Goal: Information Seeking & Learning: Learn about a topic

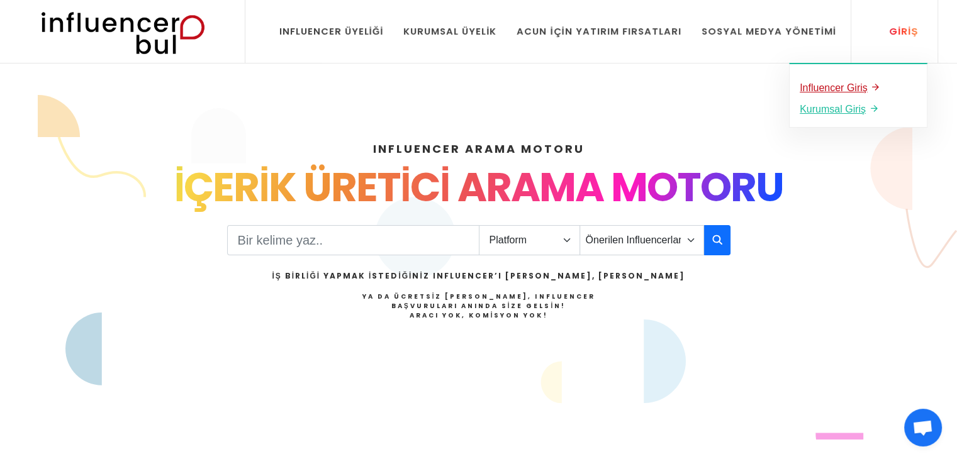
click at [848, 87] on u "Influencer Giriş" at bounding box center [833, 87] width 68 height 11
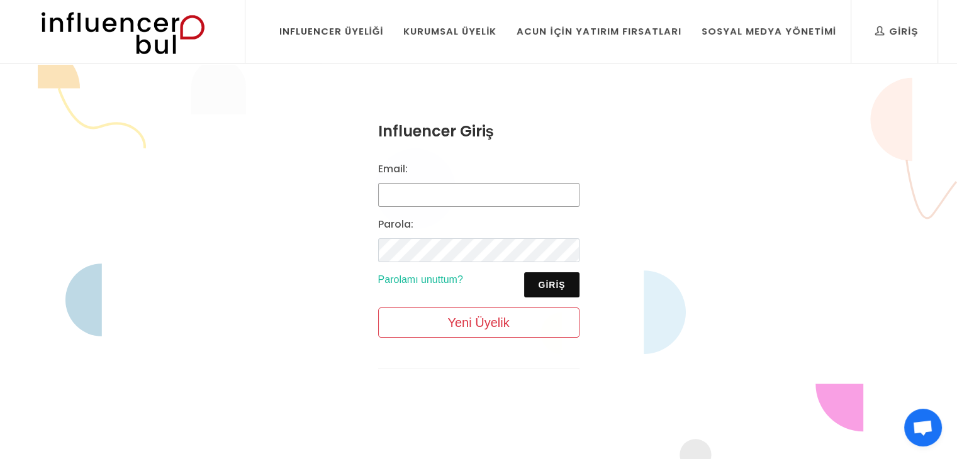
click at [464, 200] on input "Email:" at bounding box center [478, 195] width 201 height 24
type input "[EMAIL_ADDRESS][DOMAIN_NAME]"
click at [552, 287] on button "Giriş" at bounding box center [551, 284] width 55 height 25
click at [548, 284] on button "Giriş" at bounding box center [551, 284] width 55 height 25
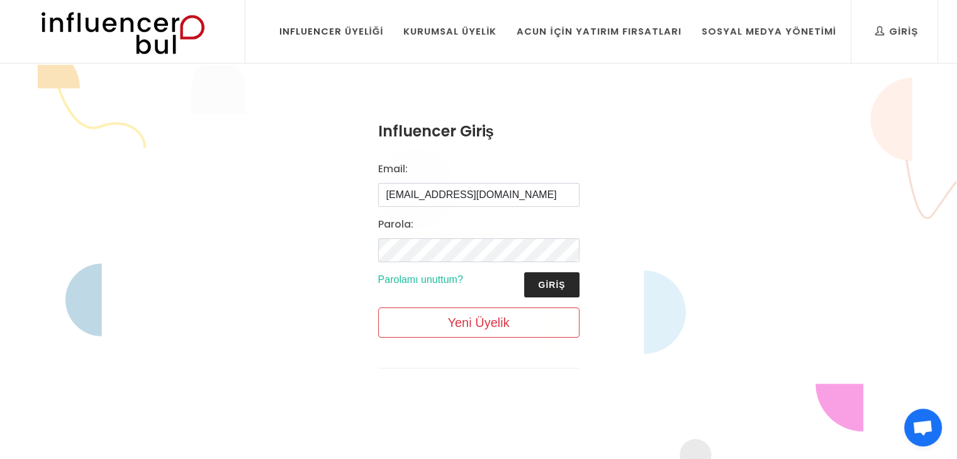
click at [548, 284] on button "Giriş" at bounding box center [551, 284] width 55 height 25
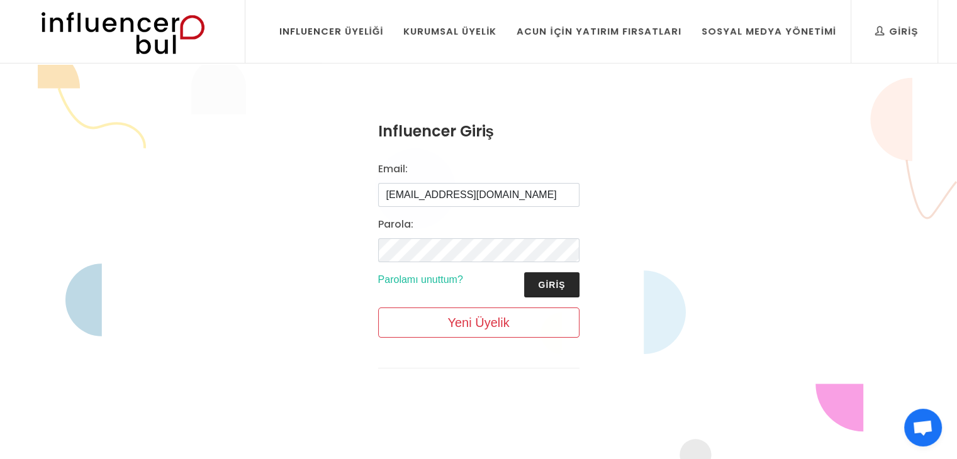
click at [548, 284] on button "Giriş" at bounding box center [551, 284] width 55 height 25
click at [437, 280] on link "Parolamı unuttum?" at bounding box center [420, 279] width 85 height 11
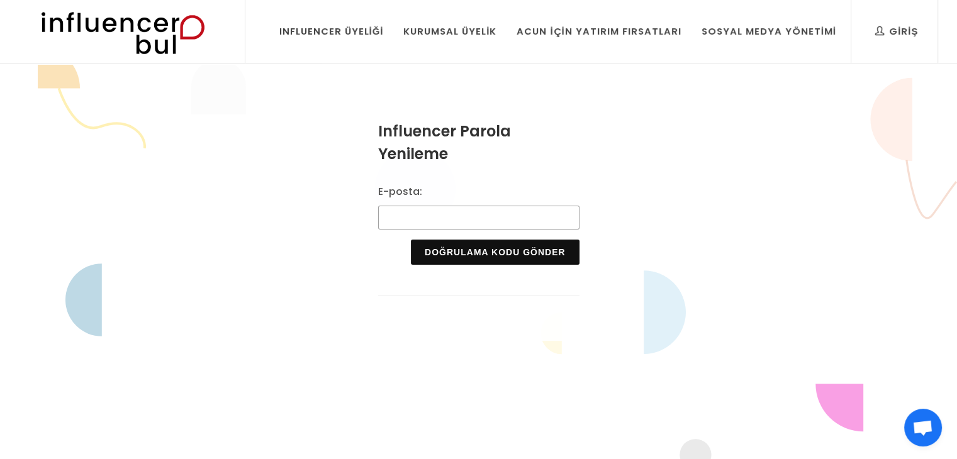
click at [443, 212] on input "E-posta:" at bounding box center [478, 218] width 201 height 24
type input "[EMAIL_ADDRESS][DOMAIN_NAME]"
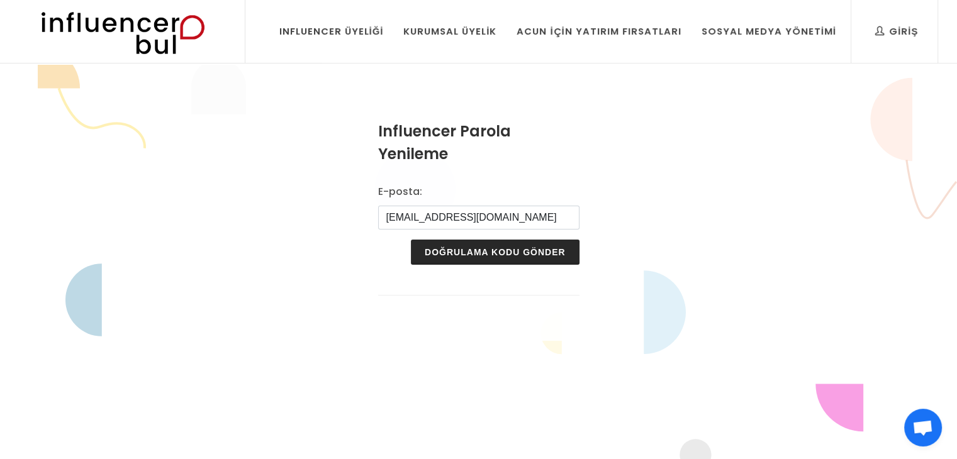
click at [491, 252] on button "Doğrulama Kodu Gönder" at bounding box center [495, 252] width 168 height 25
click at [489, 250] on button "Doğrulama Kodu Gönder" at bounding box center [495, 252] width 168 height 25
click at [490, 250] on button "Doğrulama Kodu Gönder" at bounding box center [495, 252] width 168 height 25
click at [491, 250] on button "Doğrulama Kodu Gönder" at bounding box center [495, 252] width 168 height 25
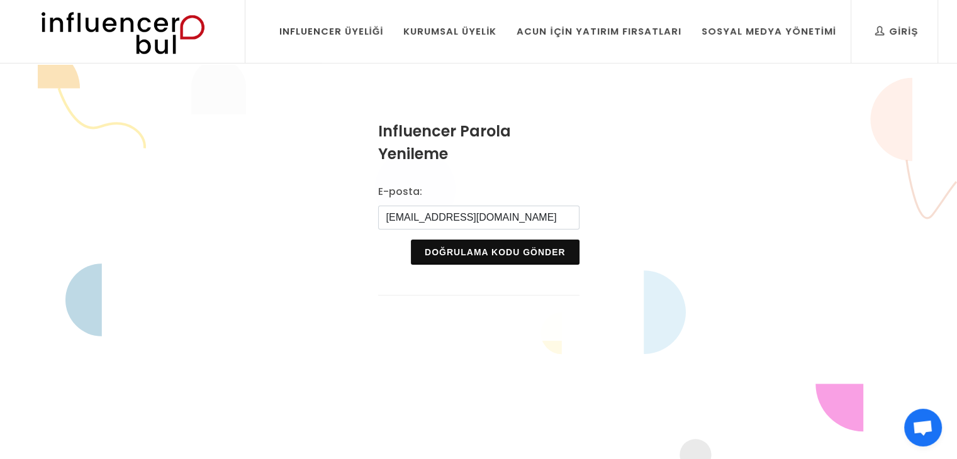
click at [154, 52] on img at bounding box center [122, 31] width 207 height 63
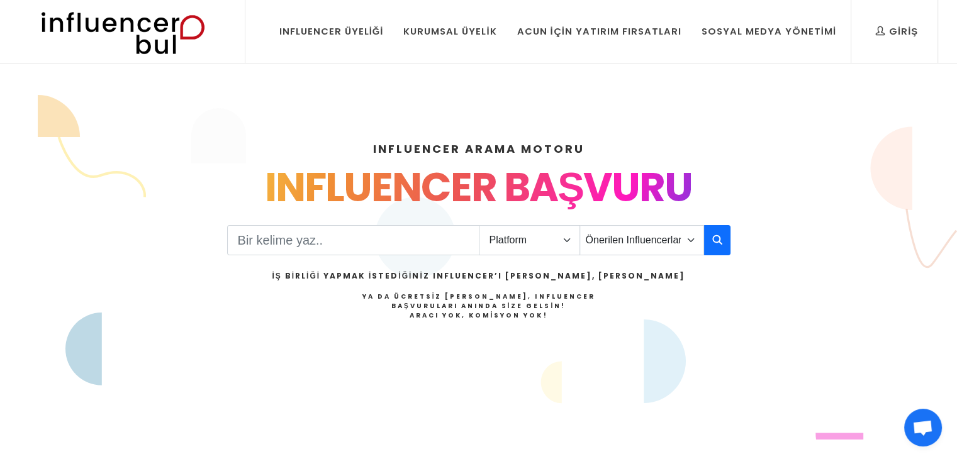
click at [919, 423] on span "Açık sohbet" at bounding box center [922, 429] width 21 height 18
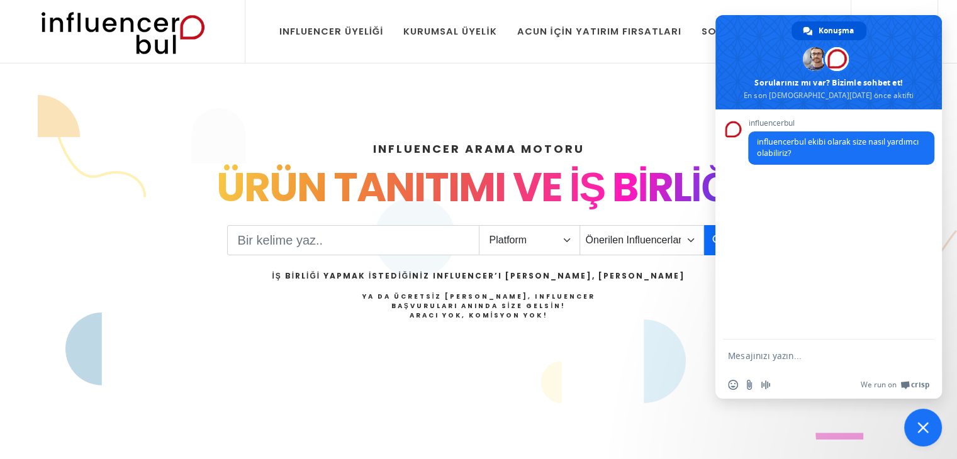
click at [795, 342] on form at bounding box center [815, 357] width 174 height 34
click at [796, 351] on textarea "Mesajınızı yazın..." at bounding box center [815, 355] width 174 height 11
paste textarea "Hesabımda çalışan, evli, kişisel gelişimine önem veren bir kadın profiliyle ins…"
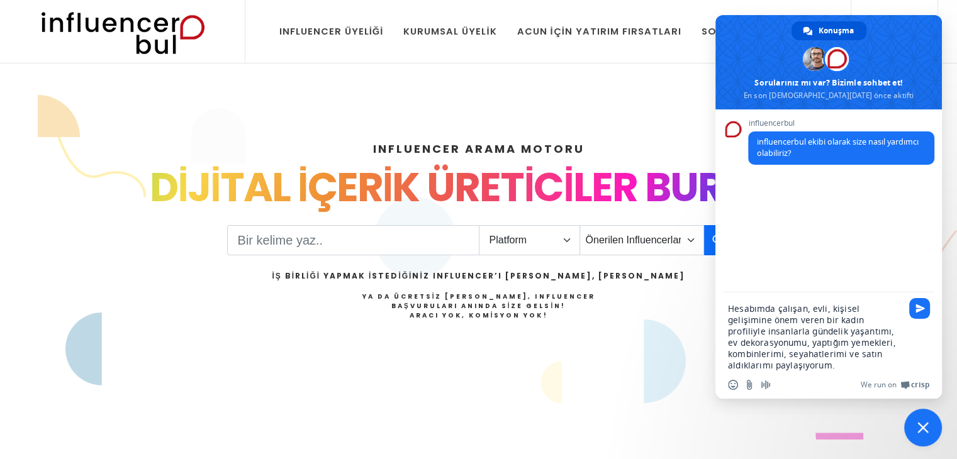
type textarea "Hesabımda çalışan, evli, kişisel gelişimine önem veren bir kadın profiliyle ins…"
drag, startPoint x: 790, startPoint y: 370, endPoint x: 737, endPoint y: 314, distance: 77.0
click at [737, 314] on div "Hesabımda çalışan, evli, kişisel gelişimine önem veren bir kadın profiliyle ins…" at bounding box center [828, 345] width 226 height 106
click at [787, 364] on textarea "Hesabımda çalışan, evli, kişisel gelişimine önem veren bir kadın profiliyle ins…" at bounding box center [815, 337] width 174 height 68
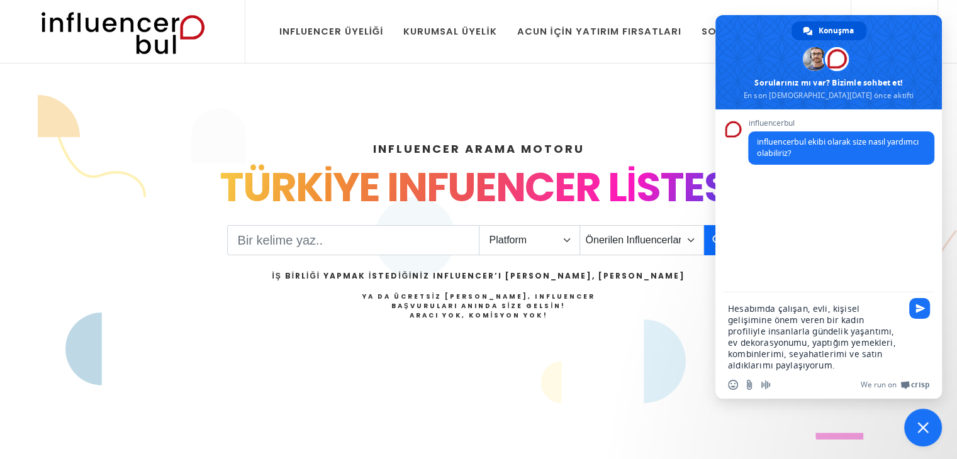
drag, startPoint x: 790, startPoint y: 364, endPoint x: 725, endPoint y: 295, distance: 95.2
click at [725, 295] on div "Hesabımda çalışan, evli, kişisel gelişimine önem veren bir kadın profiliyle ins…" at bounding box center [828, 332] width 226 height 81
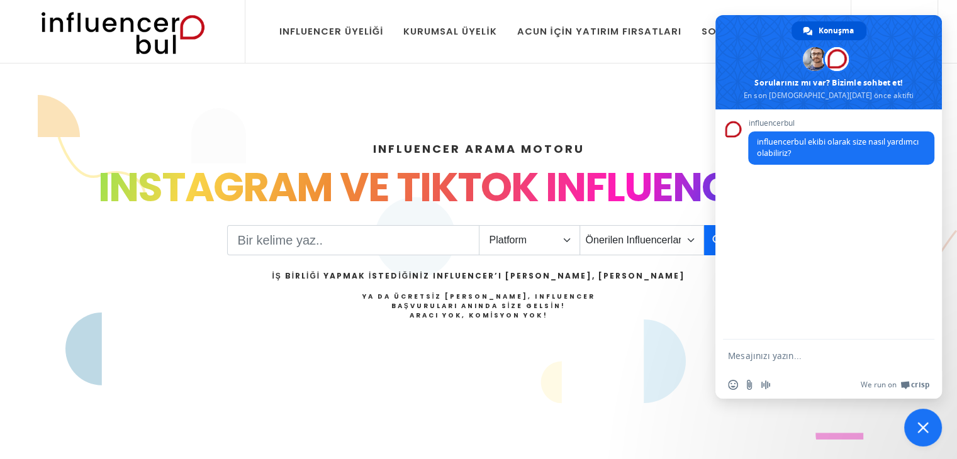
click at [922, 431] on span "Sohbeti kapat" at bounding box center [922, 427] width 11 height 11
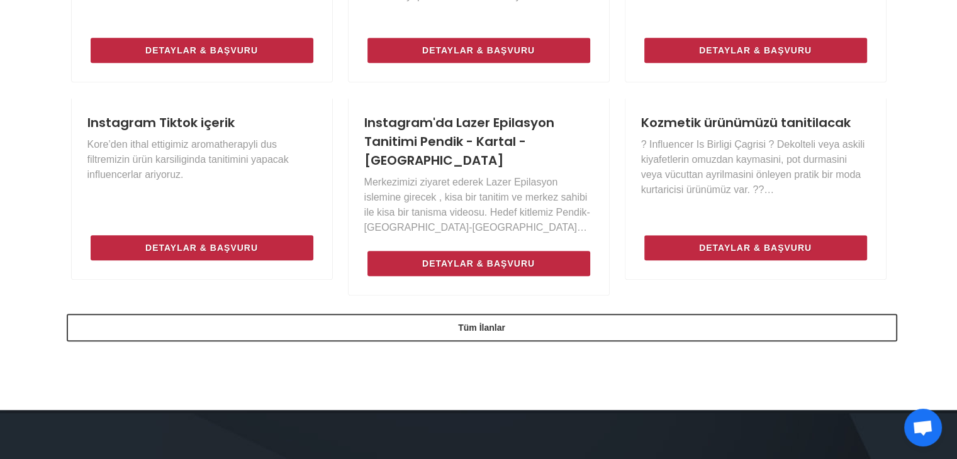
scroll to position [1250, 0]
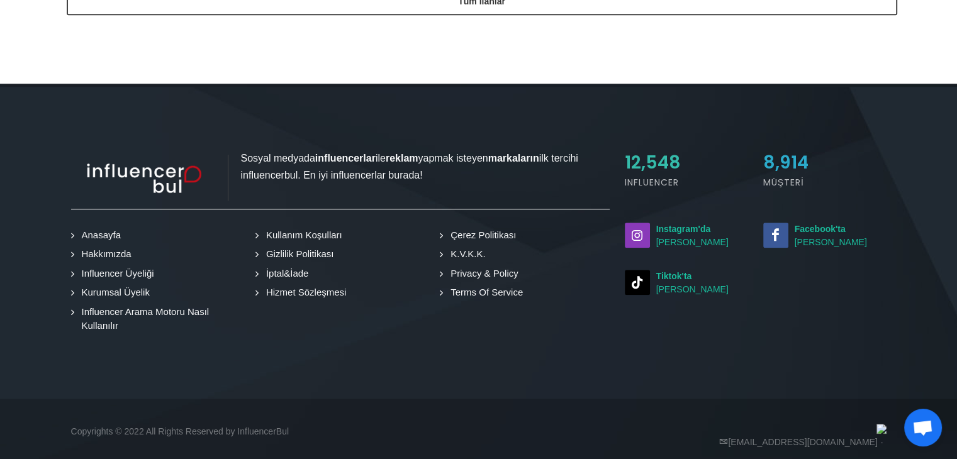
click at [111, 247] on link "Hakkımızda" at bounding box center [103, 254] width 59 height 14
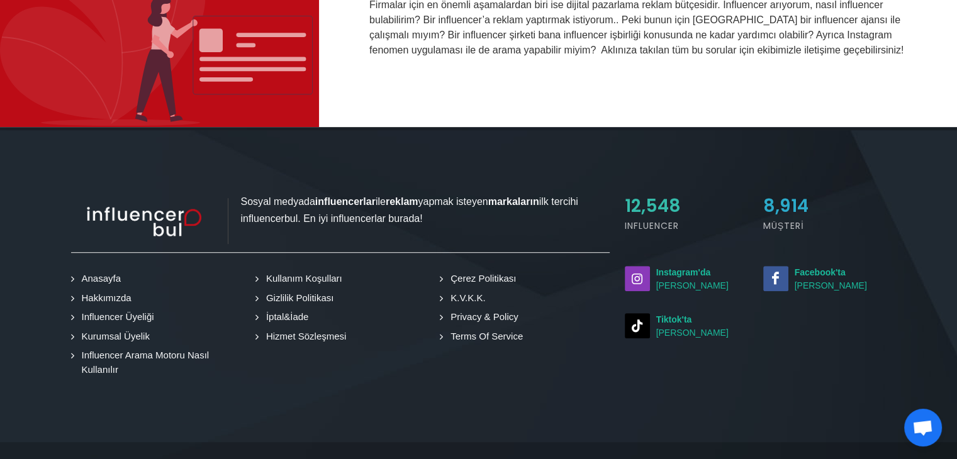
scroll to position [803, 0]
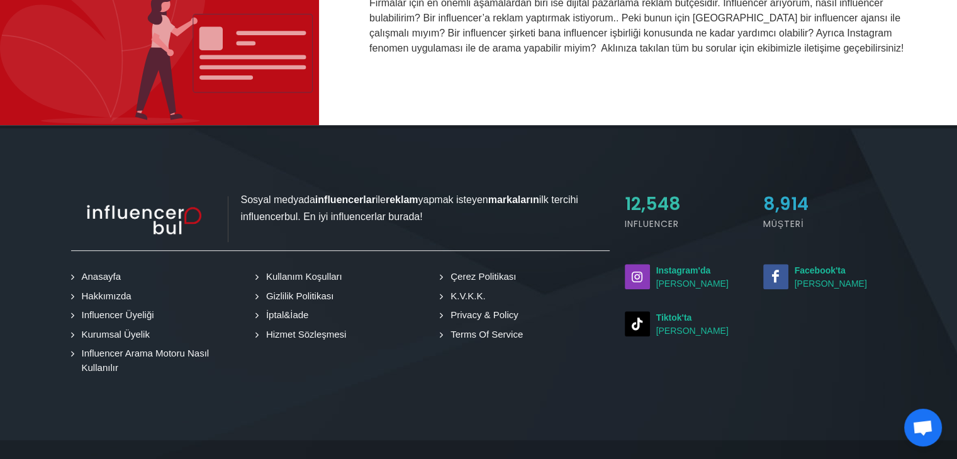
click at [109, 275] on link "Anasayfa" at bounding box center [98, 277] width 49 height 14
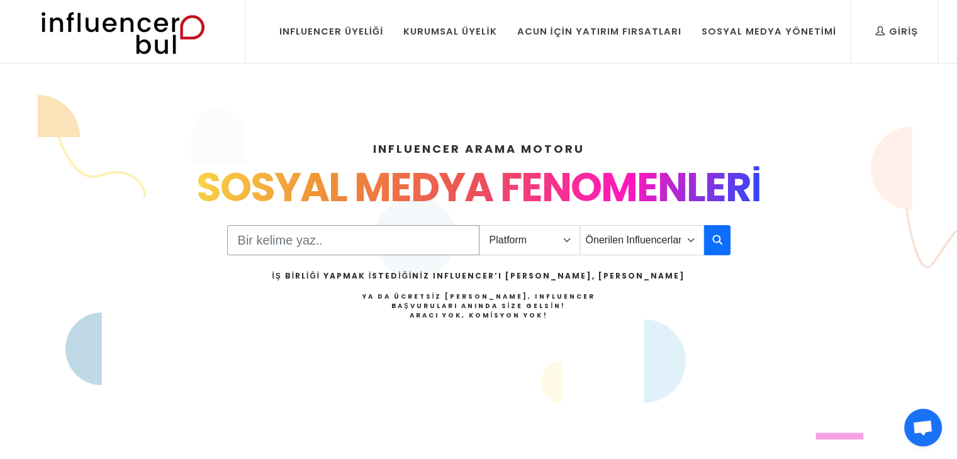
click at [385, 241] on input "Search" at bounding box center [353, 240] width 252 height 30
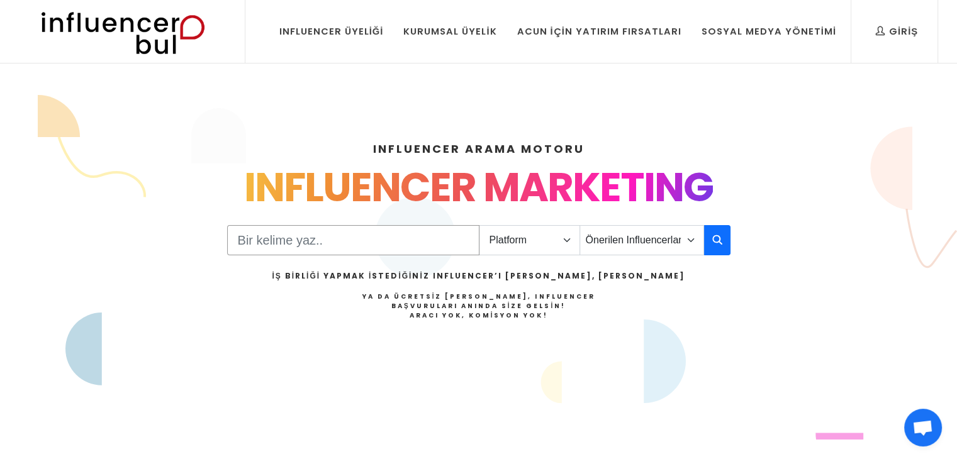
type input "yemek"
click at [560, 230] on select "Platform Instagram Facebook Youtube Tiktok Twitter Twitch" at bounding box center [529, 240] width 101 height 30
select select "1"
click at [479, 225] on select "Platform Instagram Facebook Youtube Tiktok Twitter Twitch" at bounding box center [529, 240] width 101 height 30
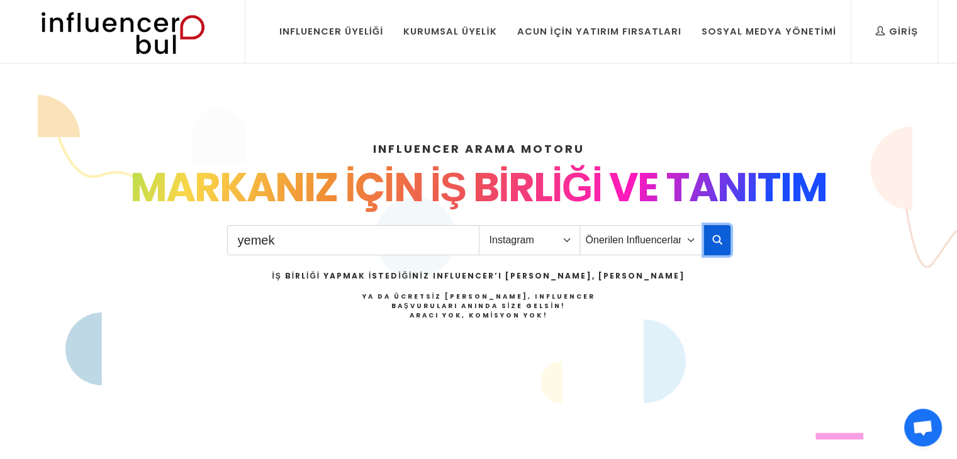
click at [715, 236] on icon "button" at bounding box center [717, 239] width 10 height 15
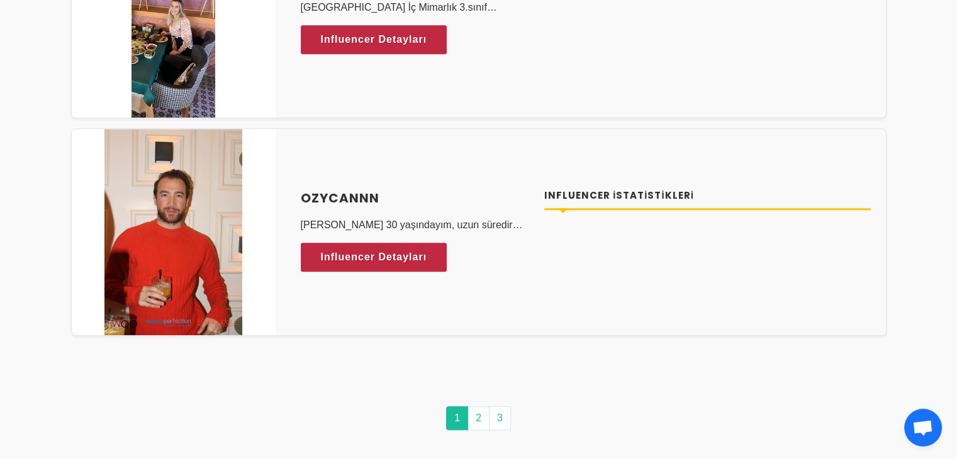
scroll to position [6105, 0]
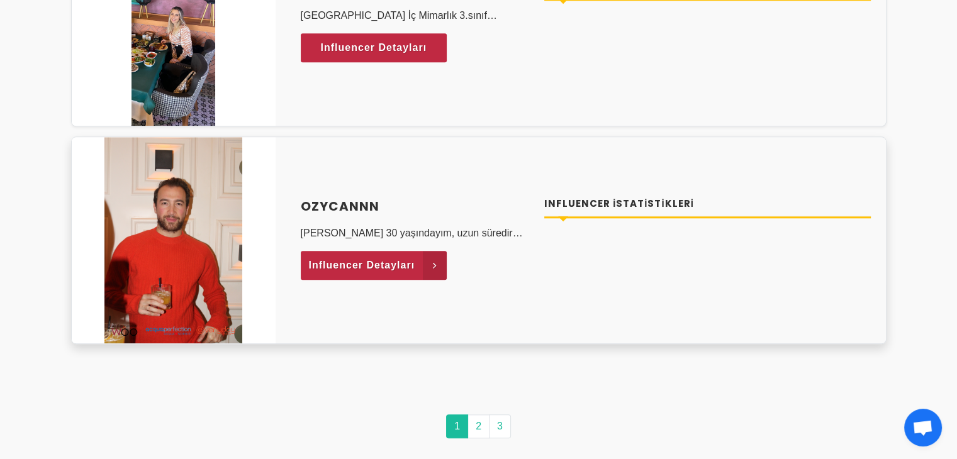
click at [398, 256] on span "Influencer Detayları" at bounding box center [362, 265] width 106 height 19
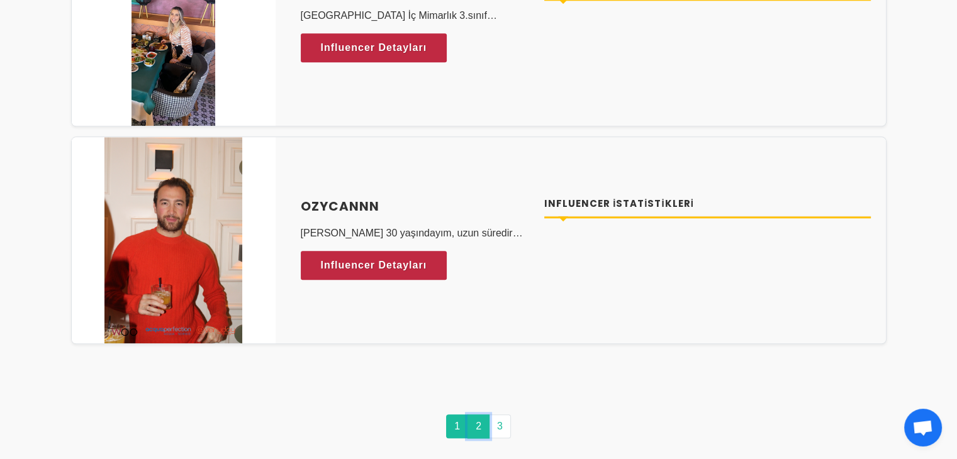
click at [482, 418] on link "2" at bounding box center [478, 426] width 22 height 24
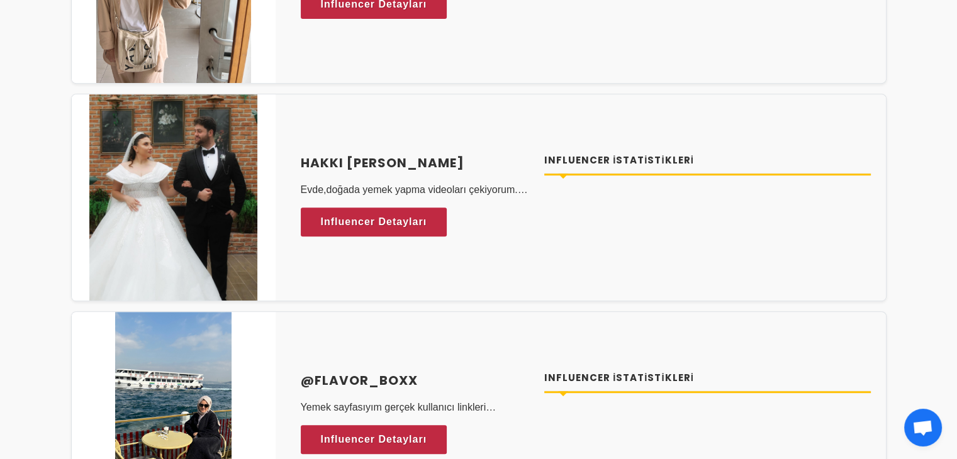
scroll to position [642, 0]
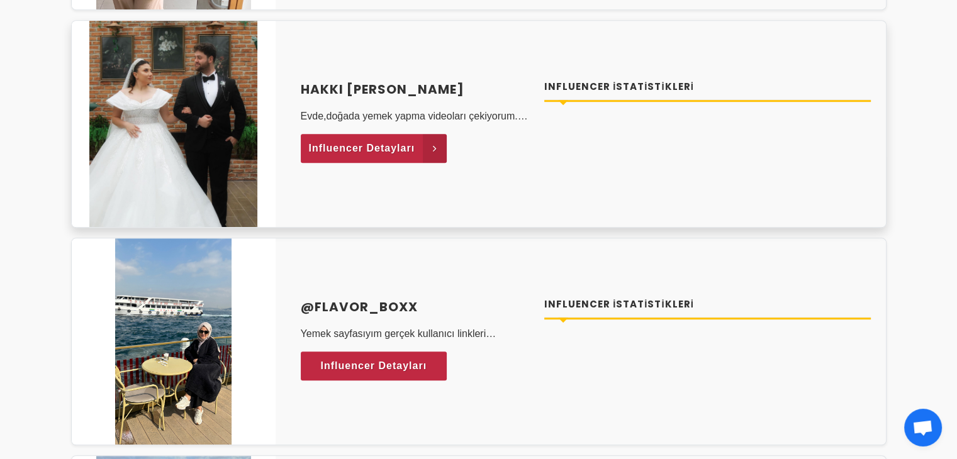
click at [392, 146] on span "Influencer Detayları" at bounding box center [362, 148] width 106 height 19
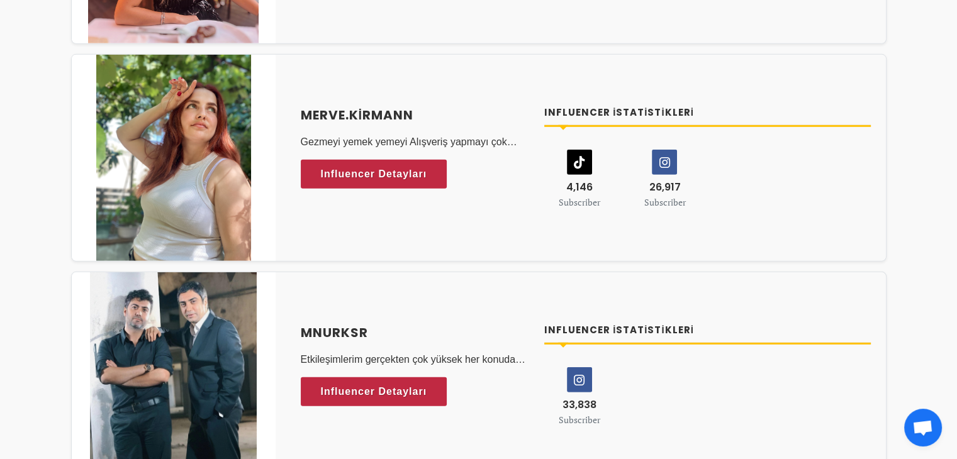
scroll to position [3752, 0]
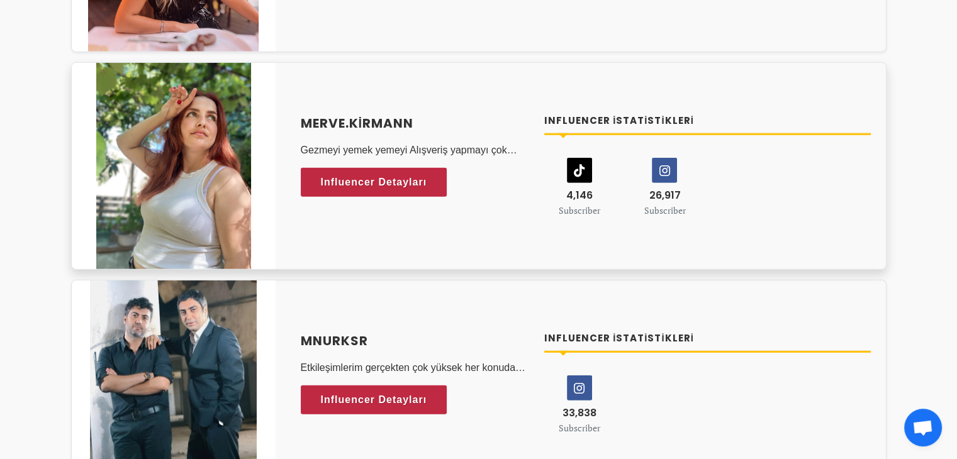
click at [340, 114] on h4 "merve.kirmann" at bounding box center [415, 123] width 229 height 19
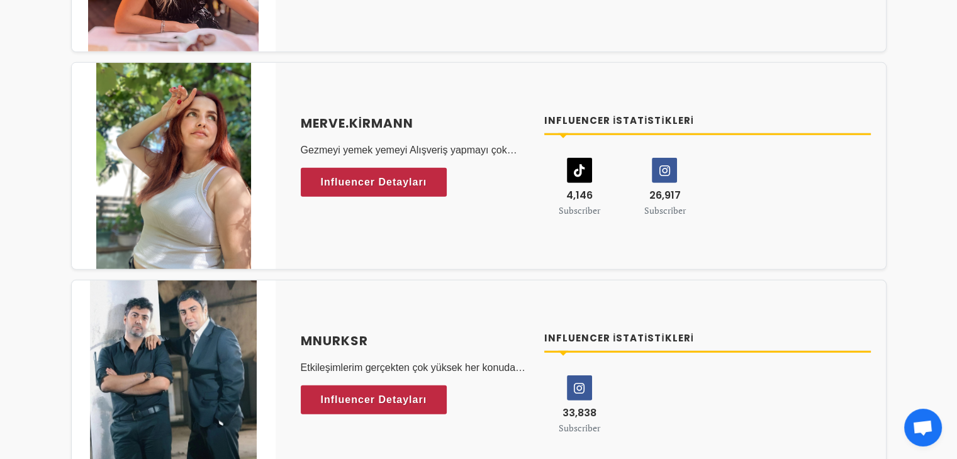
scroll to position [0, 0]
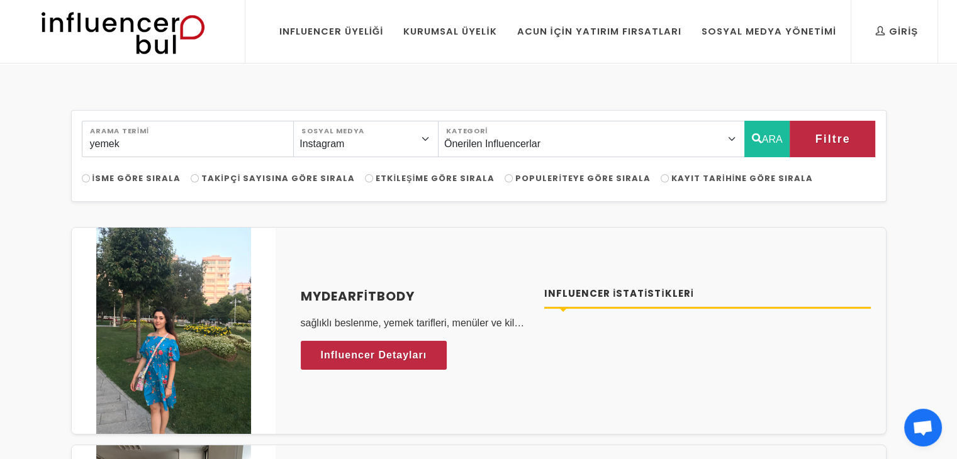
click at [312, 182] on span "Takipçi Sayısına Göre Sırala" at bounding box center [277, 178] width 153 height 12
click at [199, 182] on input "Takipçi Sayısına Göre Sırala" at bounding box center [195, 178] width 8 height 8
radio input "true"
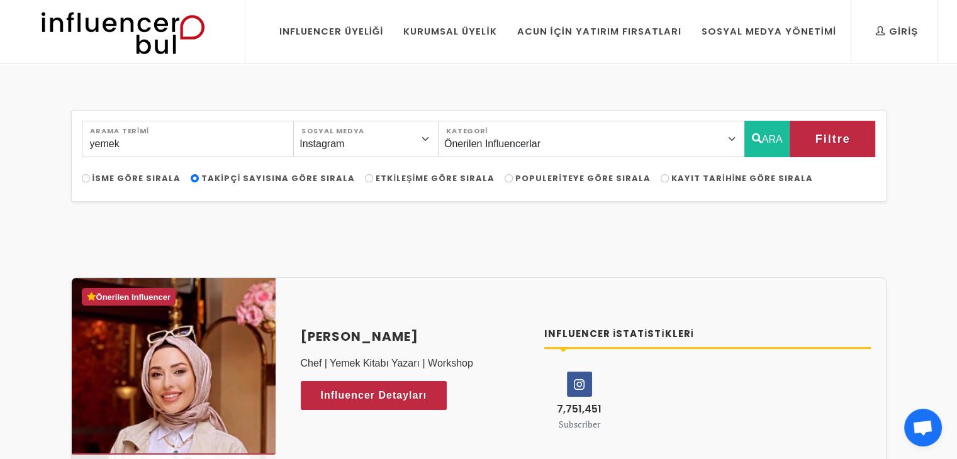
click at [174, 35] on img at bounding box center [122, 31] width 207 height 63
